Goal: Book appointment/travel/reservation

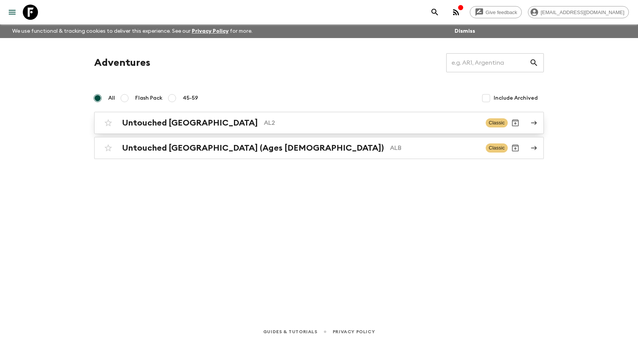
click at [541, 124] on link "Untouched Albania AL2 Classic" at bounding box center [319, 123] width 450 height 22
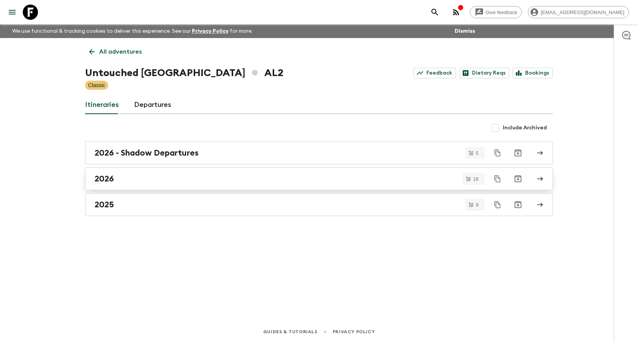
click at [128, 176] on div "2026" at bounding box center [312, 179] width 435 height 10
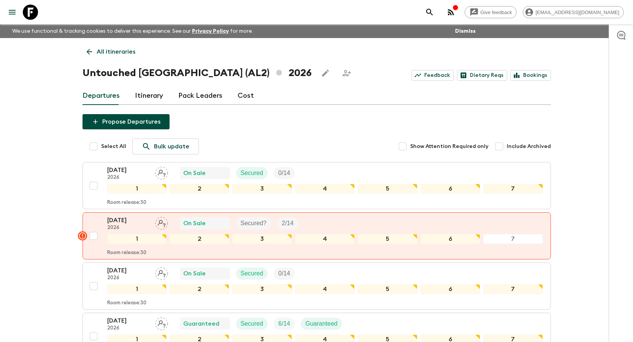
click at [94, 53] on link "All itineraries" at bounding box center [110, 51] width 57 height 15
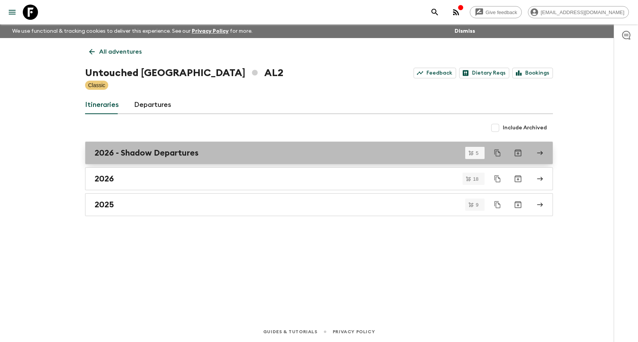
click at [195, 156] on h2 "2026 - Shadow Departures" at bounding box center [147, 153] width 104 height 10
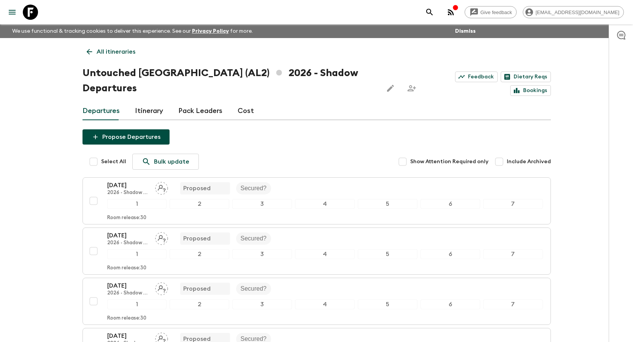
click at [106, 51] on p "All itineraries" at bounding box center [115, 51] width 39 height 9
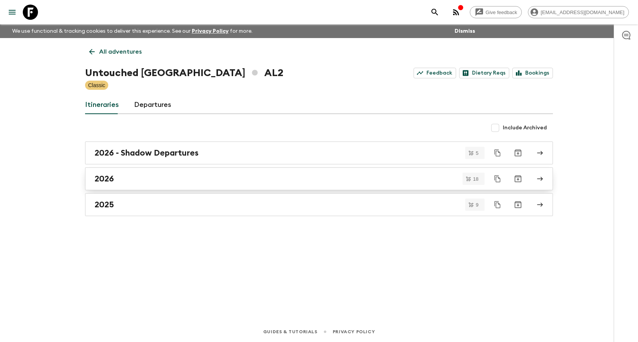
click at [150, 184] on link "2026" at bounding box center [319, 178] width 468 height 23
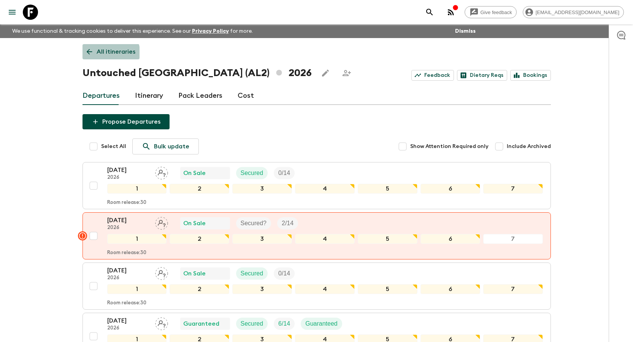
click at [96, 55] on p "All itineraries" at bounding box center [115, 51] width 39 height 9
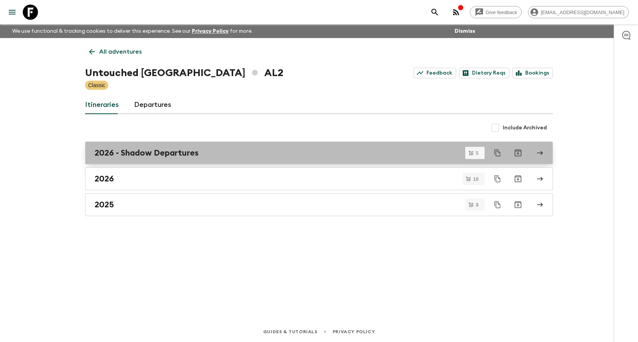
click at [158, 150] on h2 "2026 - Shadow Departures" at bounding box center [147, 153] width 104 height 10
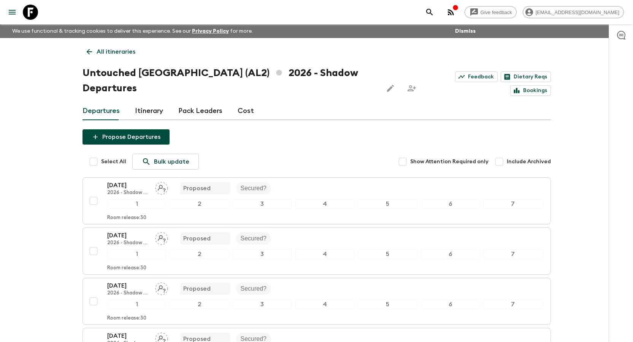
click at [89, 47] on link "All itineraries" at bounding box center [110, 51] width 57 height 15
